Goal: Task Accomplishment & Management: Use online tool/utility

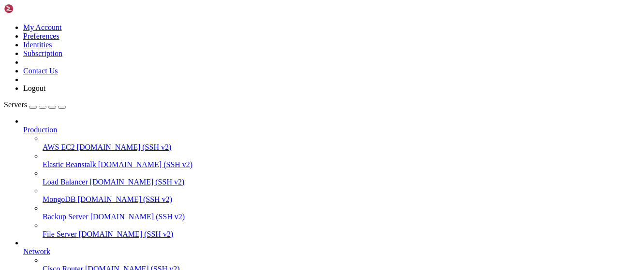
drag, startPoint x: 183, startPoint y: 32, endPoint x: 96, endPoint y: 31, distance: 87.0
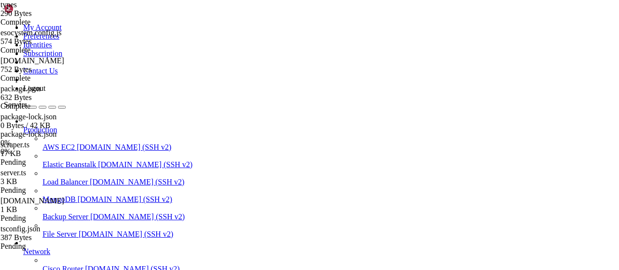
scroll to position [40, 0]
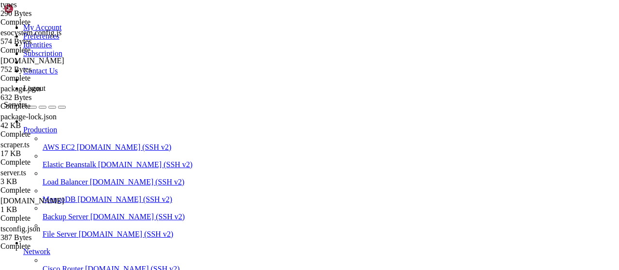
type input "/root/captha/scraping"
drag, startPoint x: 230, startPoint y: 32, endPoint x: 86, endPoint y: 32, distance: 144.0
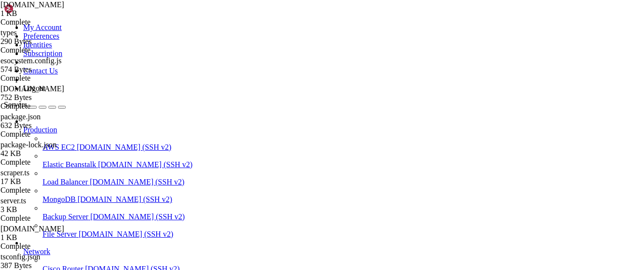
scroll to position [207, 0]
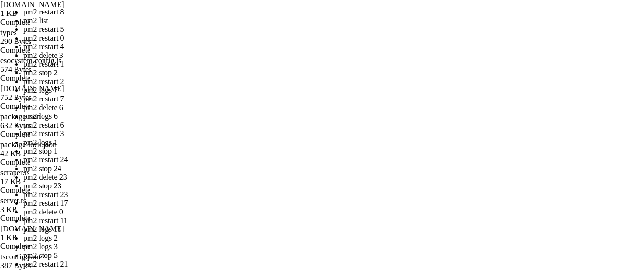
drag, startPoint x: 103, startPoint y: 1494, endPoint x: 77, endPoint y: 1494, distance: 26.1
drag, startPoint x: 95, startPoint y: 1491, endPoint x: 245, endPoint y: 1475, distance: 151.2
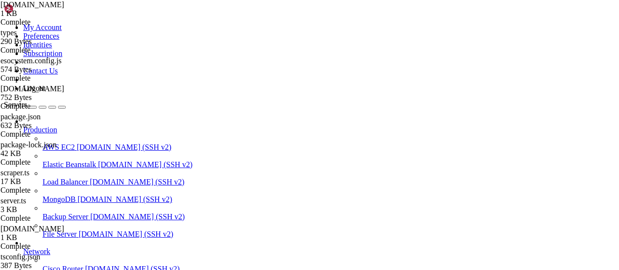
scroll to position [121, 0]
drag, startPoint x: 130, startPoint y: 801, endPoint x: 8, endPoint y: 688, distance: 166.2
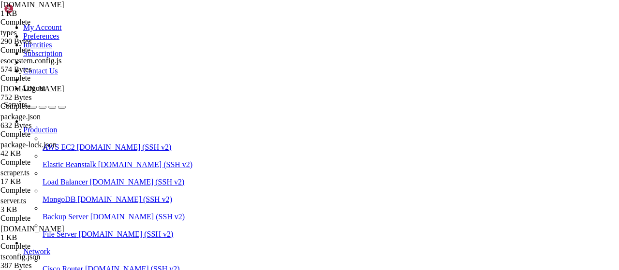
scroll to position [24705, 0]
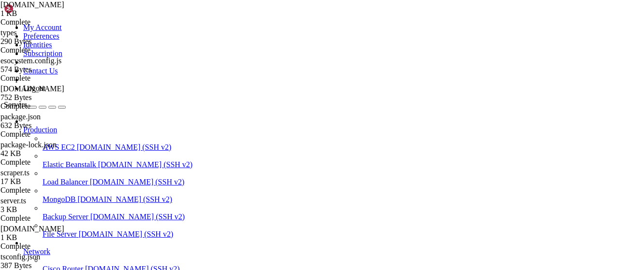
drag, startPoint x: 288, startPoint y: 804, endPoint x: 9, endPoint y: 788, distance: 279.4
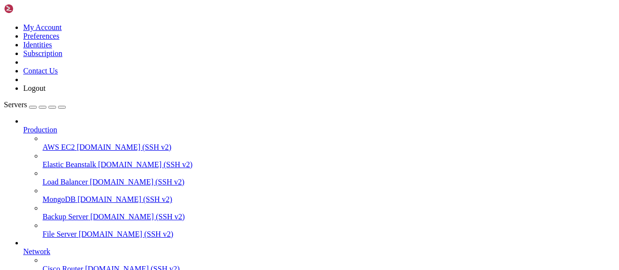
scroll to position [40, 0]
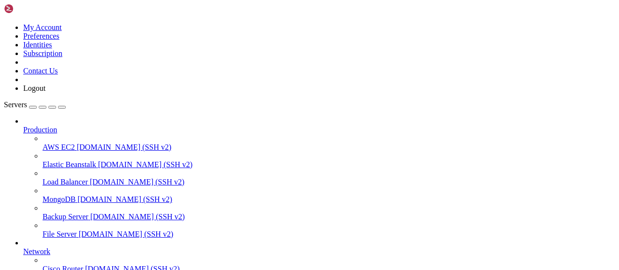
type input "/root/captha/scraping"
drag, startPoint x: 224, startPoint y: 37, endPoint x: 77, endPoint y: 38, distance: 146.9
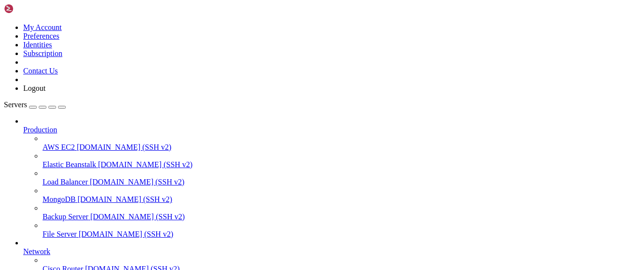
drag, startPoint x: 150, startPoint y: 15, endPoint x: 167, endPoint y: 30, distance: 22.3
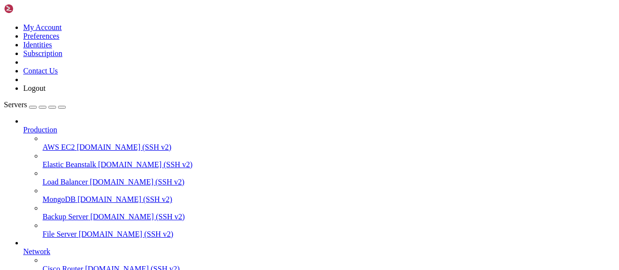
scroll to position [6118, 0]
drag, startPoint x: 177, startPoint y: 786, endPoint x: 105, endPoint y: 802, distance: 73.9
drag, startPoint x: 160, startPoint y: 799, endPoint x: 10, endPoint y: 785, distance: 151.5
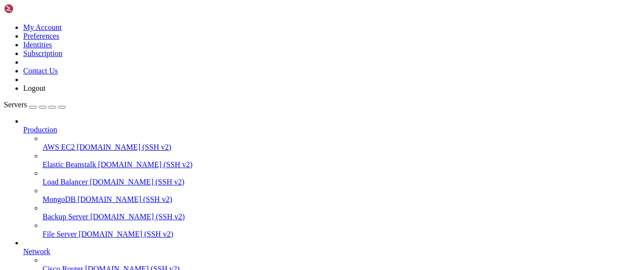
drag, startPoint x: 177, startPoint y: 793, endPoint x: 125, endPoint y: 774, distance: 54.9
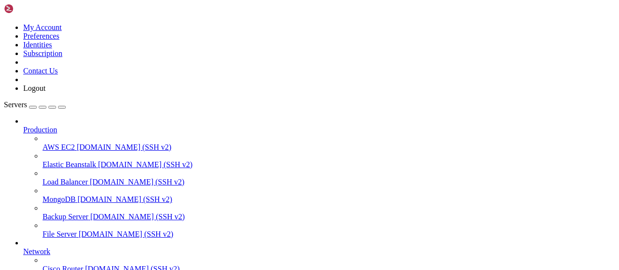
drag, startPoint x: 167, startPoint y: 792, endPoint x: 10, endPoint y: 760, distance: 160.7
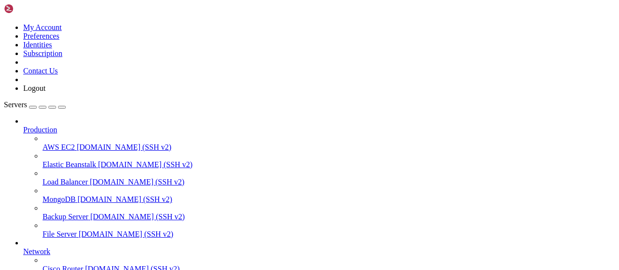
scroll to position [21, 0]
type textarea "google-chrome --version"
type textarea "bun --version"
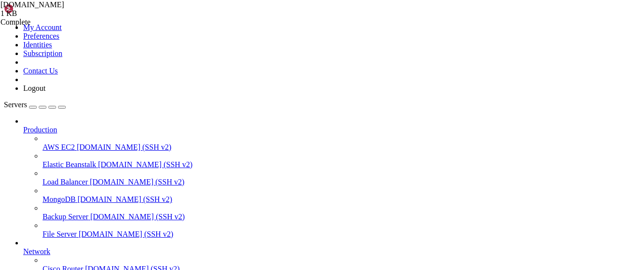
scroll to position [7750, 0]
drag, startPoint x: 212, startPoint y: 800, endPoint x: 8, endPoint y: 799, distance: 203.5
drag, startPoint x: 210, startPoint y: 797, endPoint x: 80, endPoint y: 797, distance: 129.5
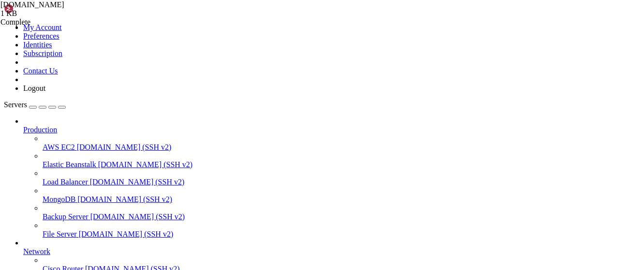
drag, startPoint x: 210, startPoint y: 802, endPoint x: 122, endPoint y: 797, distance: 88.2
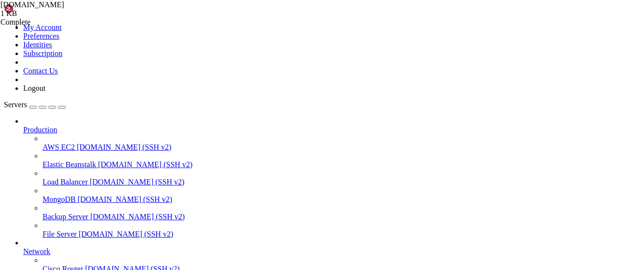
drag, startPoint x: 205, startPoint y: 804, endPoint x: 9, endPoint y: 794, distance: 196.5
drag, startPoint x: 179, startPoint y: 813, endPoint x: 8, endPoint y: 754, distance: 181.0
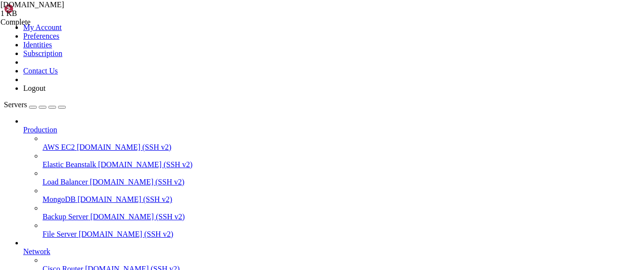
scroll to position [9011, 0]
drag, startPoint x: 168, startPoint y: 811, endPoint x: 8, endPoint y: 746, distance: 173.0
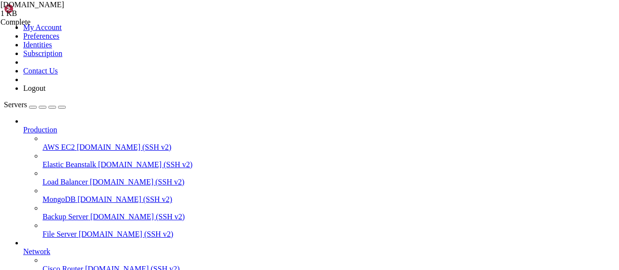
scroll to position [9326, 0]
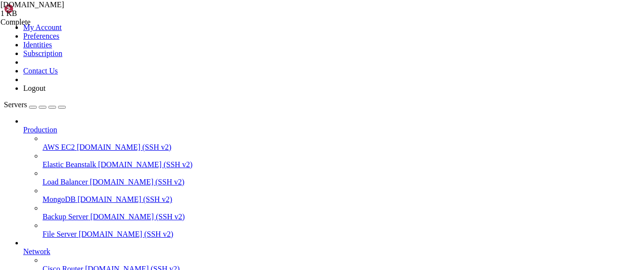
drag, startPoint x: 166, startPoint y: 1078, endPoint x: 10, endPoint y: 966, distance: 192.6
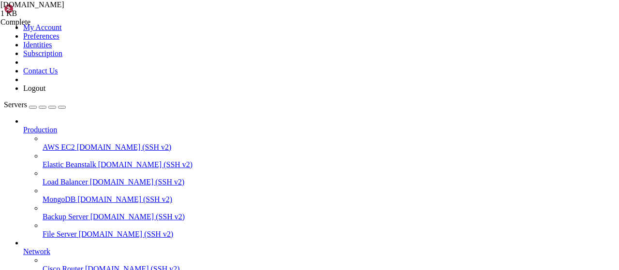
drag, startPoint x: 111, startPoint y: 1043, endPoint x: 9, endPoint y: 992, distance: 114.3
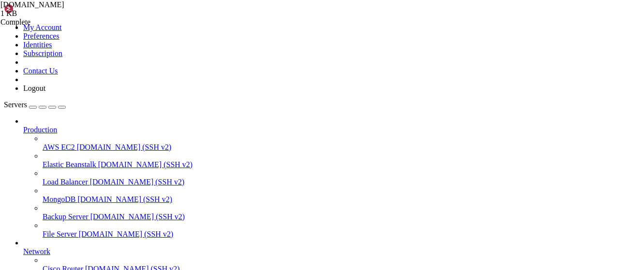
drag, startPoint x: 144, startPoint y: 1065, endPoint x: 9, endPoint y: 1020, distance: 142.6
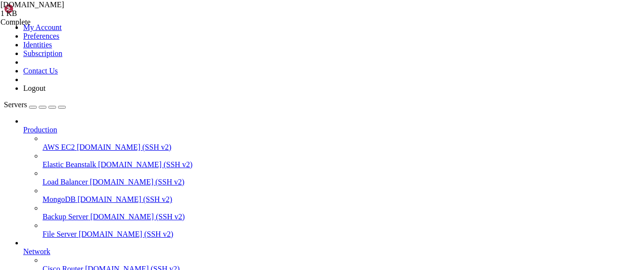
copy div "root@less-fire:~/captha/scraping# cd /root/captha/scraping && [PERSON_NAME] ins…"
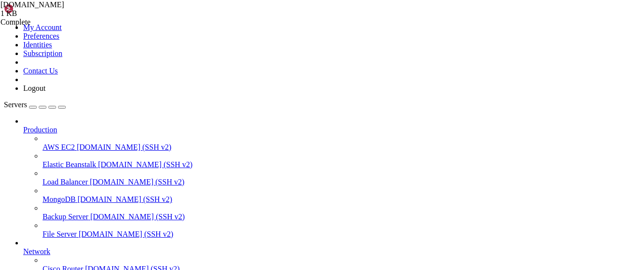
drag, startPoint x: 438, startPoint y: 1070, endPoint x: 11, endPoint y: 1009, distance: 431.6
drag, startPoint x: 446, startPoint y: 1070, endPoint x: 8, endPoint y: 1015, distance: 441.3
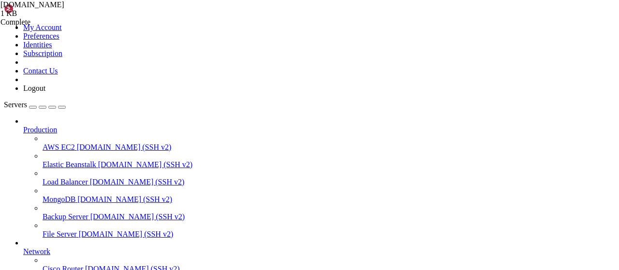
copy div "Checked 191 installs across 192 p ^C root@less-fire:~/captha/scraping# # В ново…"
drag, startPoint x: 162, startPoint y: 1070, endPoint x: 9, endPoint y: 981, distance: 177.6
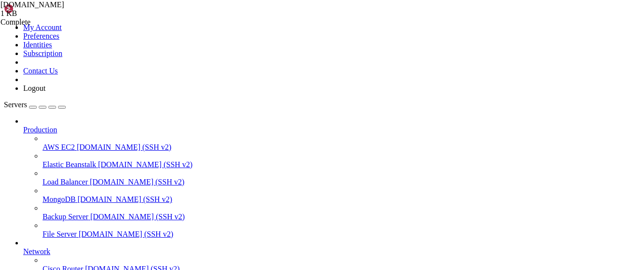
drag, startPoint x: 175, startPoint y: 1072, endPoint x: 9, endPoint y: 987, distance: 187.0
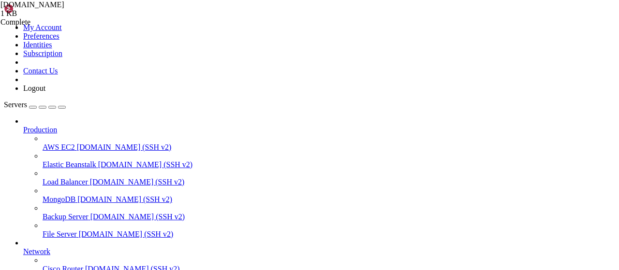
drag, startPoint x: 154, startPoint y: 1071, endPoint x: 9, endPoint y: 1003, distance: 160.4
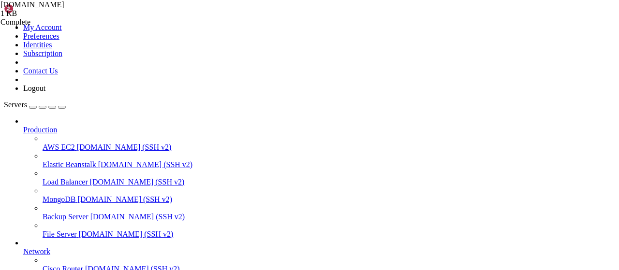
drag, startPoint x: 276, startPoint y: 1079, endPoint x: 8, endPoint y: 972, distance: 288.9
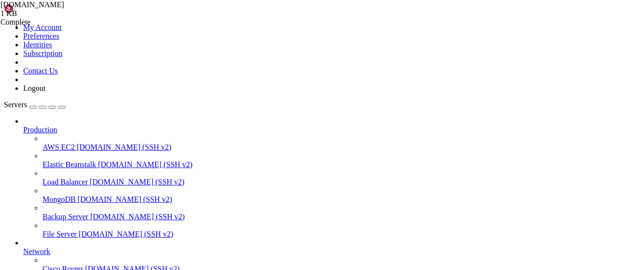
copy div "root@less-fire:~/captha/scraping# root@less-fire:~/captha/scraping# cd /root/ca…"
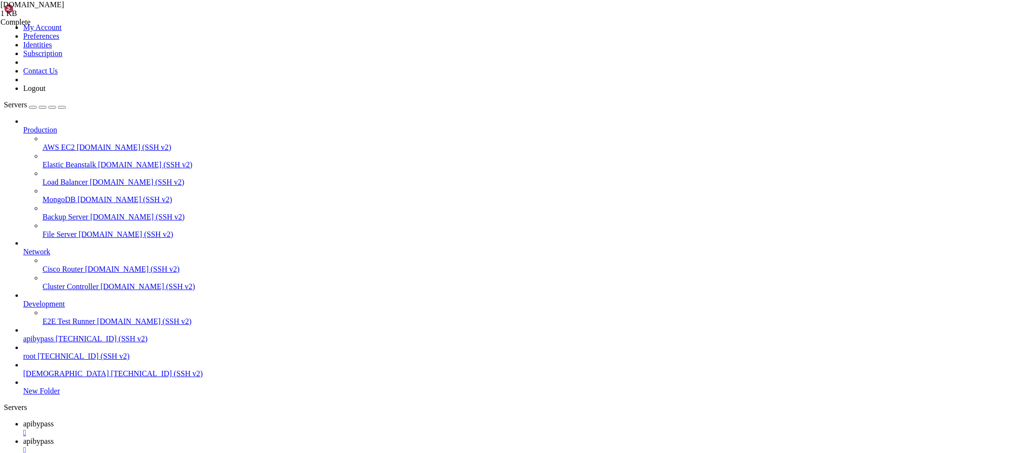
scroll to position [1439, 0]
drag, startPoint x: 136, startPoint y: 1431, endPoint x: 9, endPoint y: 1195, distance: 268.4
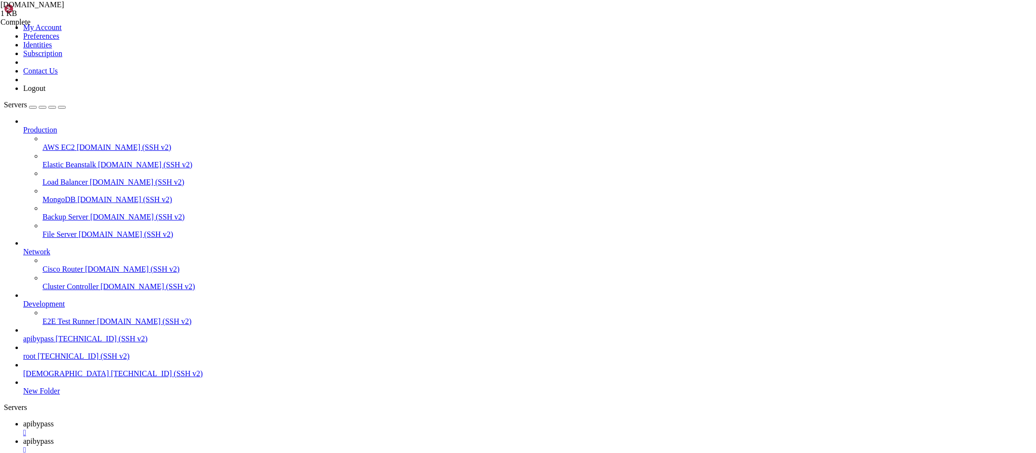
drag, startPoint x: 139, startPoint y: 1437, endPoint x: 10, endPoint y: 1196, distance: 274.2
copy div "root@less-fire:~/captha/scraping# cd /root/captha/scraping && cat > ecosystem.c…"
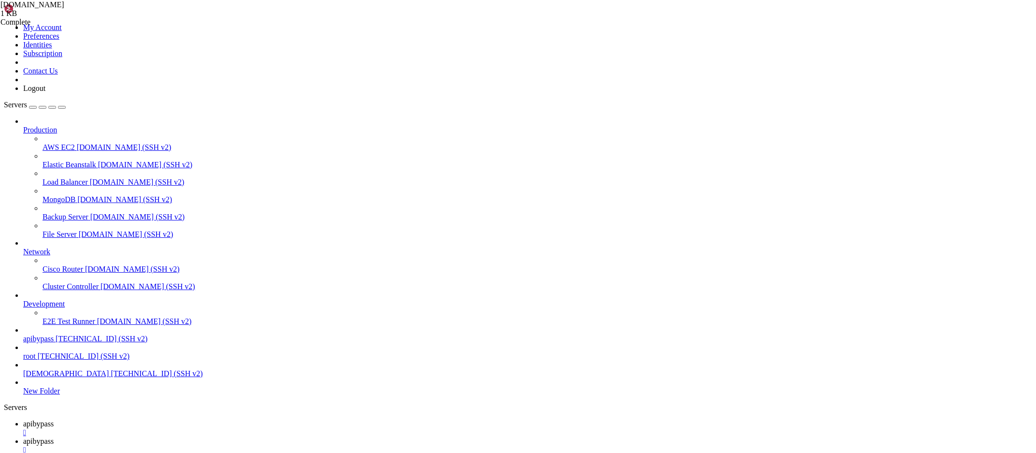
drag, startPoint x: 400, startPoint y: 1434, endPoint x: 247, endPoint y: 1373, distance: 164.9
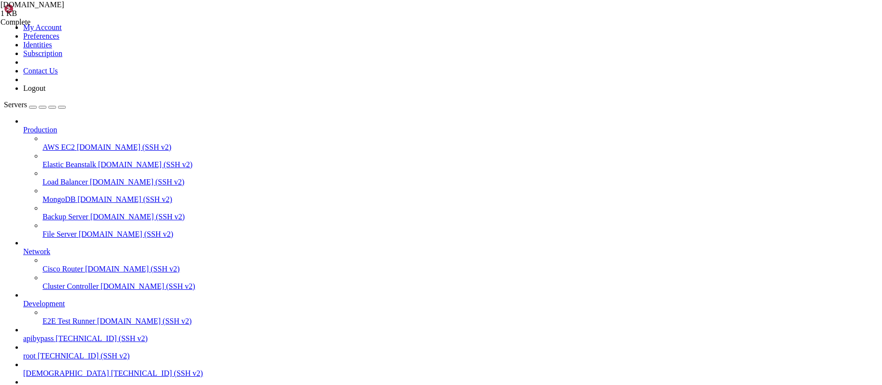
scroll to position [2194, 0]
drag, startPoint x: 622, startPoint y: 1210, endPoint x: 189, endPoint y: 1205, distance: 432.6
drag, startPoint x: 197, startPoint y: 1218, endPoint x: 8, endPoint y: 1184, distance: 191.7
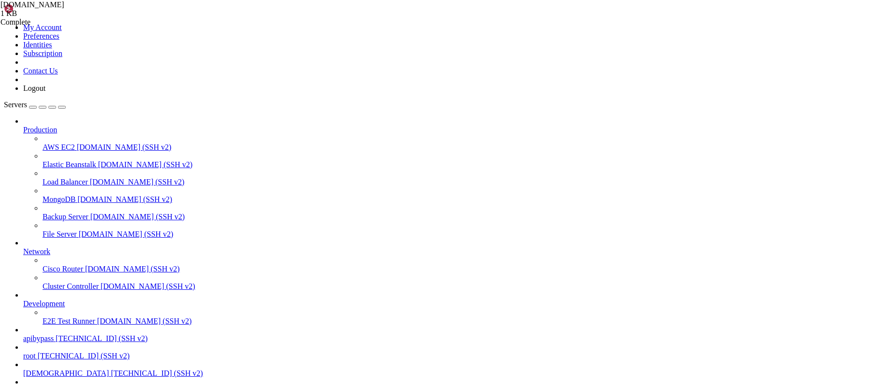
copy div "┌────┬───────────────────────┬─────────────┬─────────┬─────────┬──────────┬────…"
drag, startPoint x: 614, startPoint y: 1171, endPoint x: 8, endPoint y: 1071, distance: 614.4
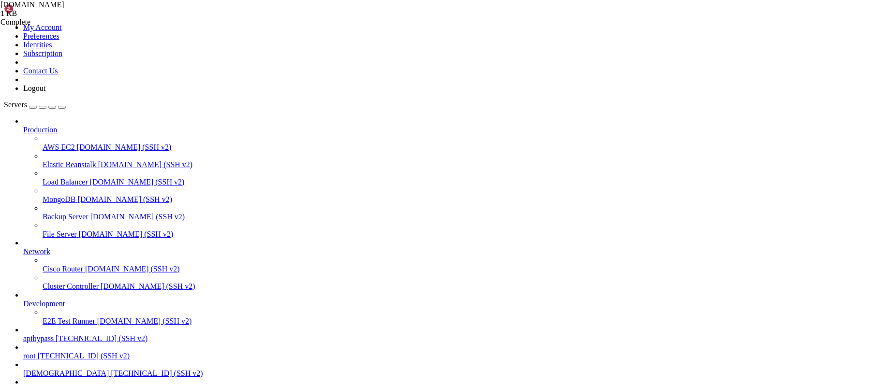
copy div "lore@ipsu-dolo:~/sitame/consecte# ad /elit/seddoe/temporin && ut9 labor etdolor…"
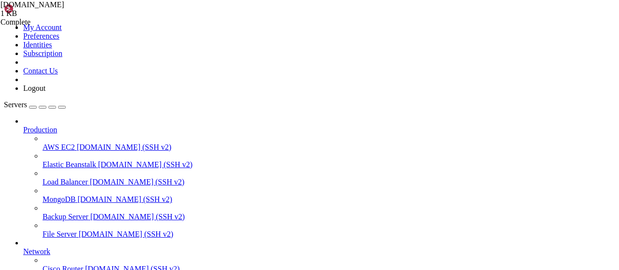
scroll to position [196, 0]
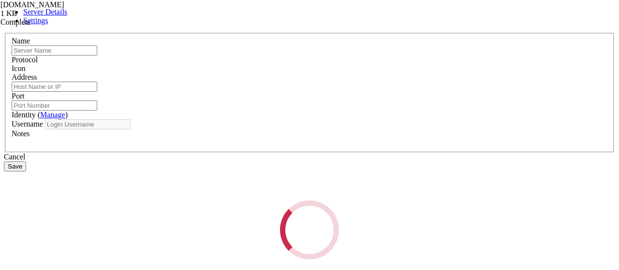
type input "apibypass"
type input "[TECHNICAL_ID]"
type input "22"
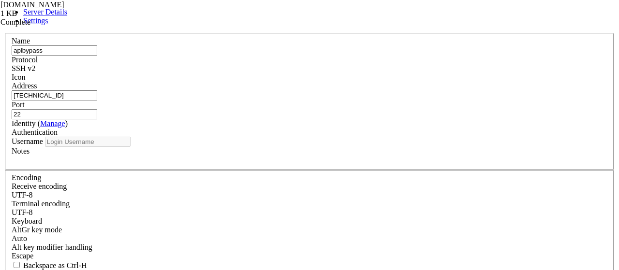
type input "root"
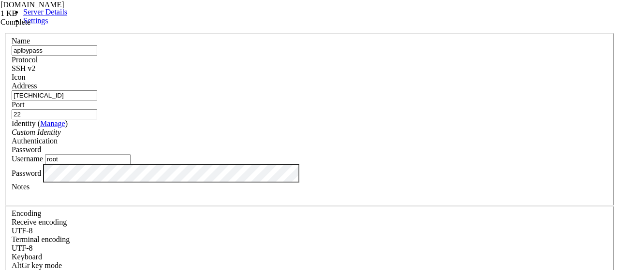
drag, startPoint x: 233, startPoint y: 105, endPoint x: 66, endPoint y: 85, distance: 168.9
click at [60, 90] on input "[TECHNICAL_ID]" at bounding box center [55, 95] width 86 height 10
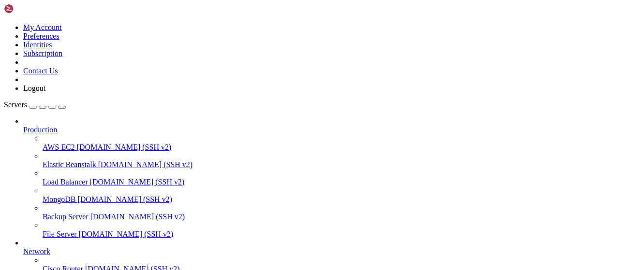
scroll to position [396, 0]
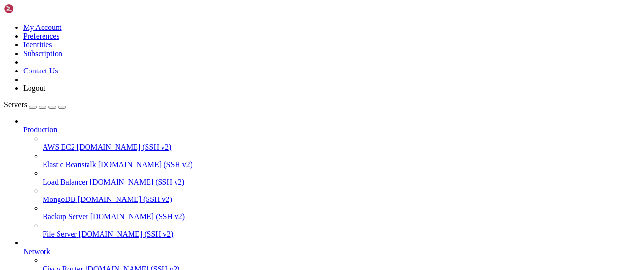
drag, startPoint x: 103, startPoint y: 797, endPoint x: 8, endPoint y: 697, distance: 138.1
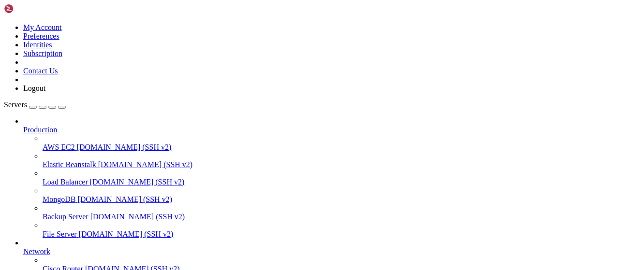
drag, startPoint x: 347, startPoint y: 778, endPoint x: 9, endPoint y: 742, distance: 339.7
drag, startPoint x: 328, startPoint y: 796, endPoint x: 9, endPoint y: 686, distance: 337.2
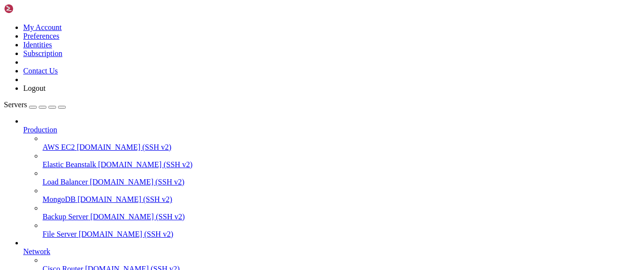
drag, startPoint x: 328, startPoint y: 794, endPoint x: 190, endPoint y: 727, distance: 152.6
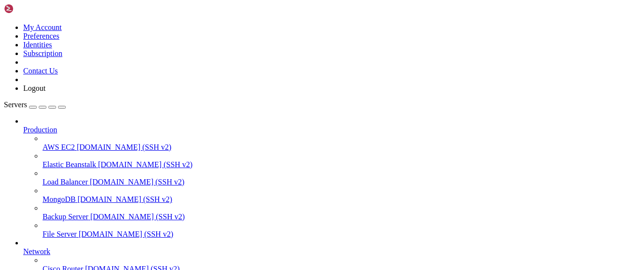
scroll to position [1243, 0]
drag, startPoint x: 215, startPoint y: 728, endPoint x: 9, endPoint y: 639, distance: 224.0
copy div "root@less-fire:~# # Локальный тест curl -v "[URL]" # Тест с IP (может быть проб…"
drag, startPoint x: 174, startPoint y: 716, endPoint x: 176, endPoint y: 721, distance: 5.4
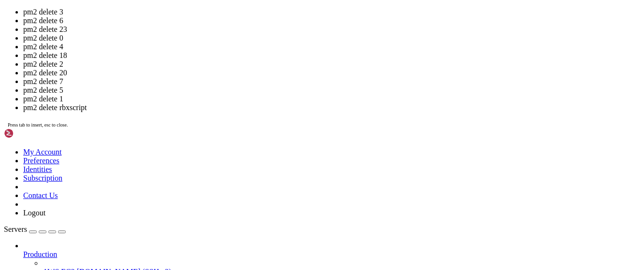
scroll to position [1907, 0]
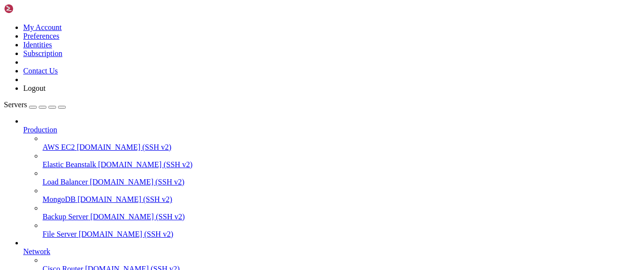
scroll to position [65, 0]
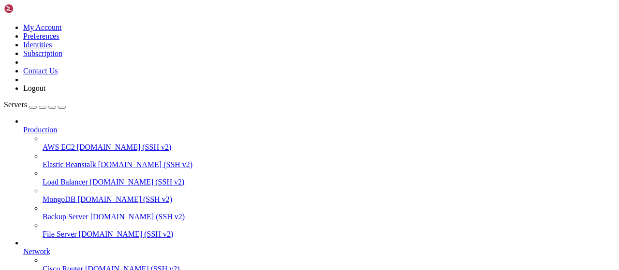
type input "/root/captha/scraping"
drag, startPoint x: 250, startPoint y: 37, endPoint x: 41, endPoint y: 29, distance: 209.9
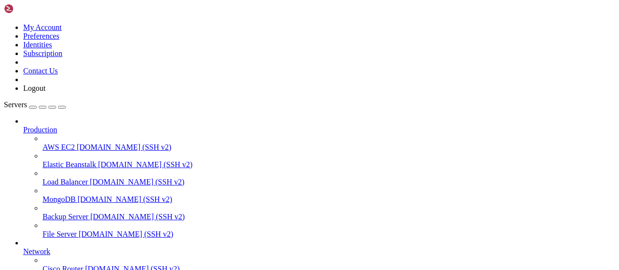
scroll to position [144, 0]
drag, startPoint x: 144, startPoint y: 756, endPoint x: 9, endPoint y: 704, distance: 145.0
drag, startPoint x: 164, startPoint y: 757, endPoint x: 10, endPoint y: 714, distance: 160.5
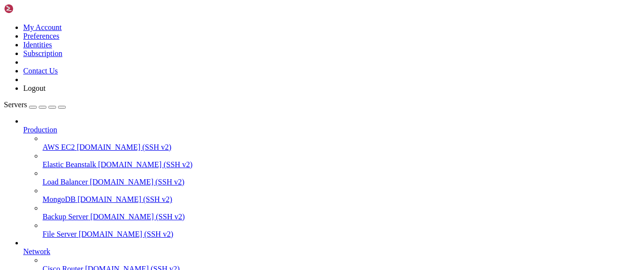
copy x-row "2025"
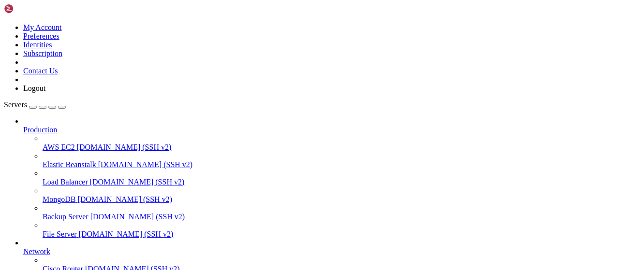
drag, startPoint x: 148, startPoint y: 812, endPoint x: 8, endPoint y: 617, distance: 240.6
copy div "[TAILING] Tailing last 20 lines for [cloudflare-scraper] process (change the va…"
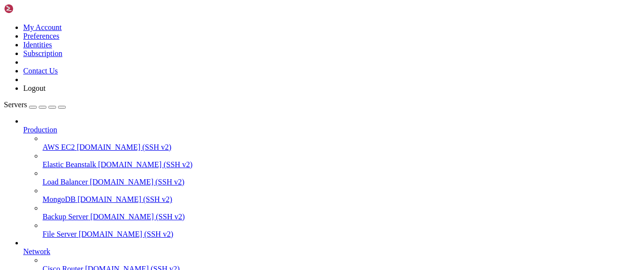
scroll to position [1542, 0]
drag, startPoint x: 259, startPoint y: 801, endPoint x: 10, endPoint y: 690, distance: 272.4
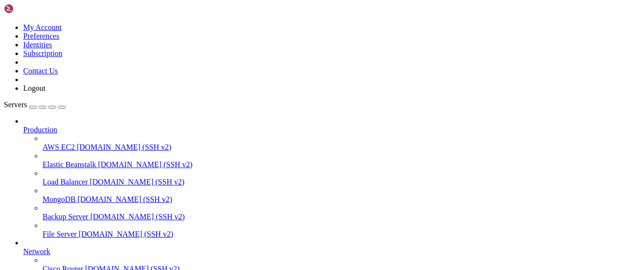
drag, startPoint x: 8, startPoint y: 685, endPoint x: 247, endPoint y: 801, distance: 265.4
copy div "root@less-fire:~/captha/scraping# rm -rf node_modules bun.lockb at parseJson (/…"
